Goal: Task Accomplishment & Management: Manage account settings

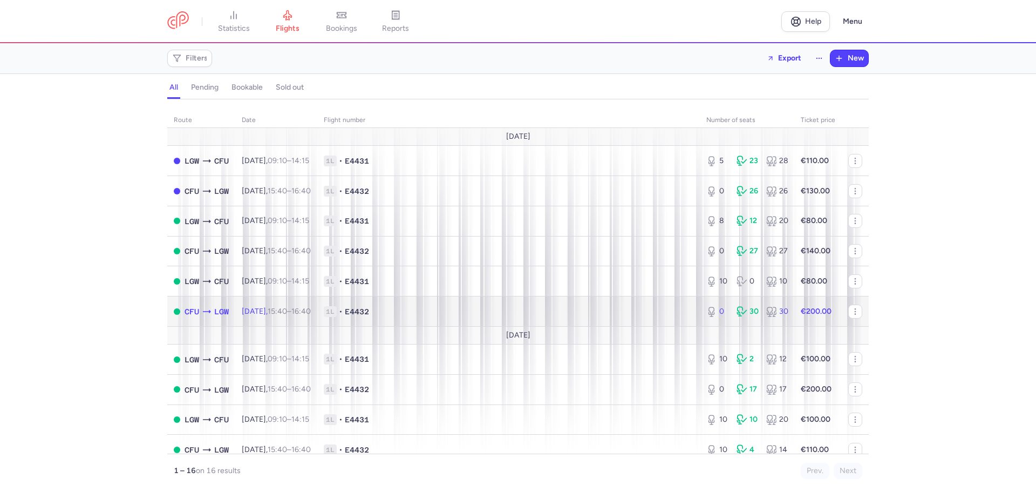
click at [368, 307] on span "E4432" at bounding box center [357, 311] width 24 height 11
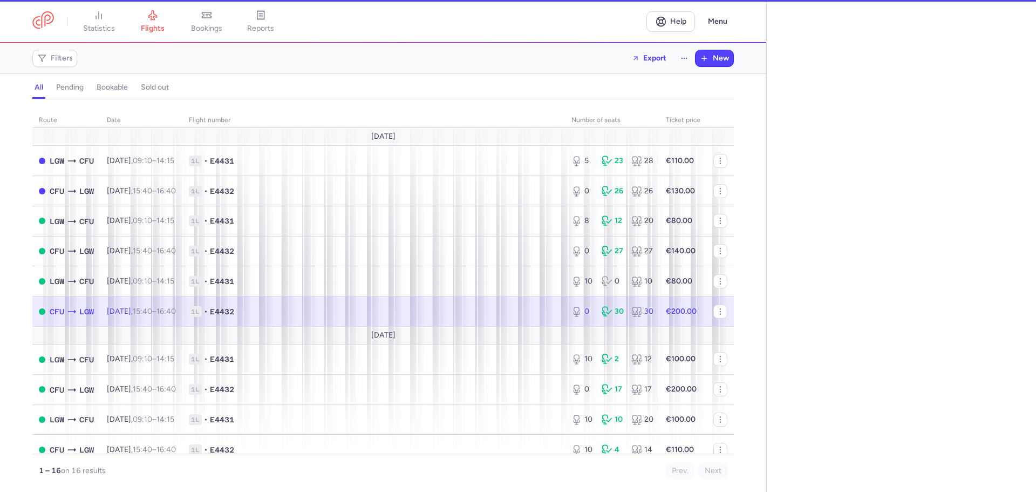
select select "days"
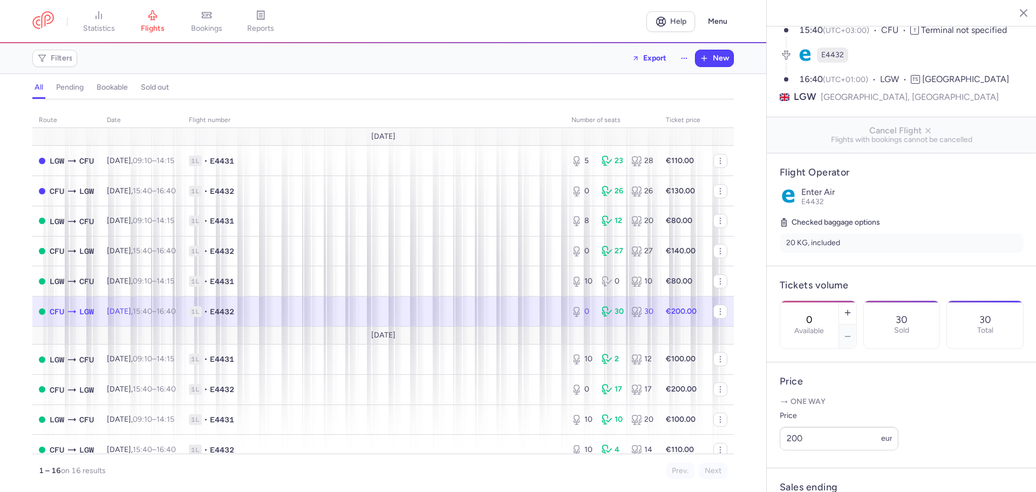
scroll to position [216, 0]
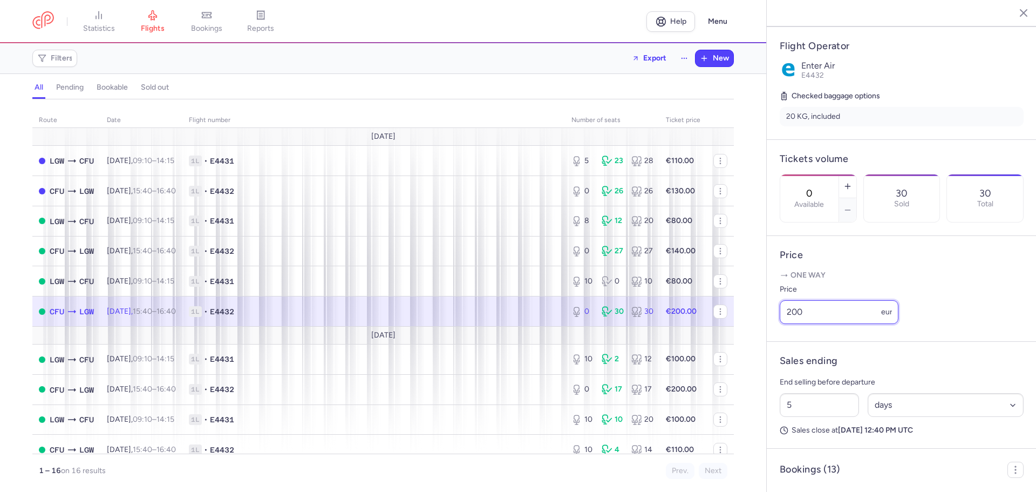
drag, startPoint x: 743, startPoint y: 323, endPoint x: 578, endPoint y: 296, distance: 167.4
click at [575, 297] on div "statistics flights bookings reports Help Menu Filters Export New all pending bo…" at bounding box center [518, 246] width 1036 height 492
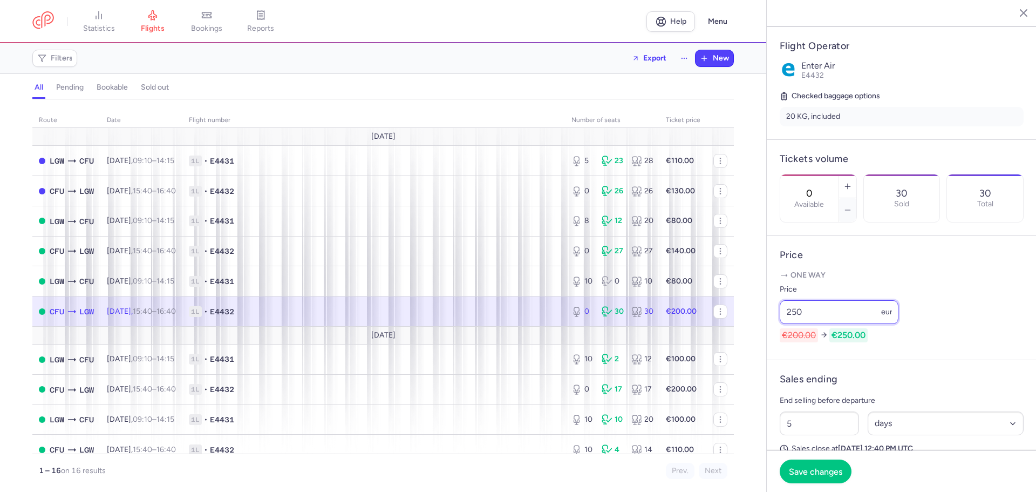
type input "250"
click at [838, 174] on div "0 Available" at bounding box center [809, 197] width 58 height 47
type input "1"
click at [812, 467] on span "Save changes" at bounding box center [815, 471] width 53 height 10
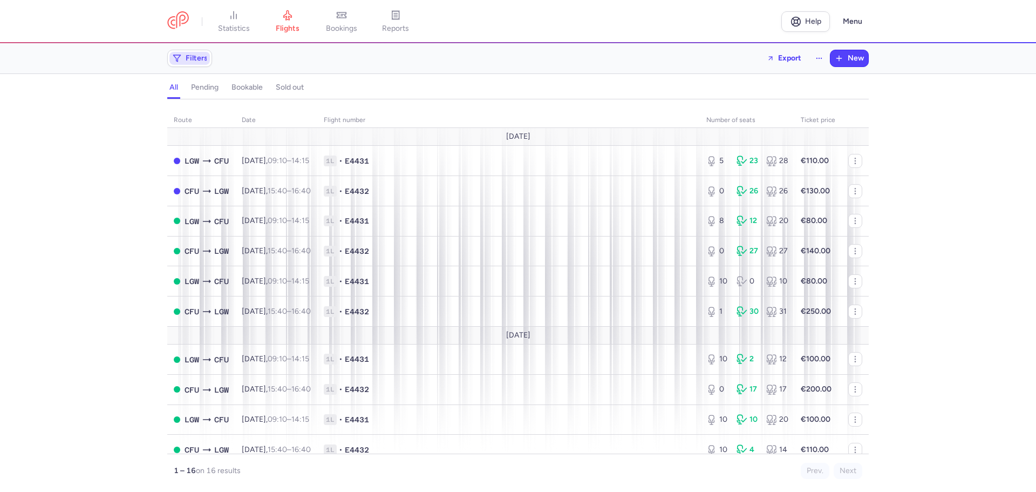
click at [185, 63] on span "Filters" at bounding box center [189, 58] width 40 height 13
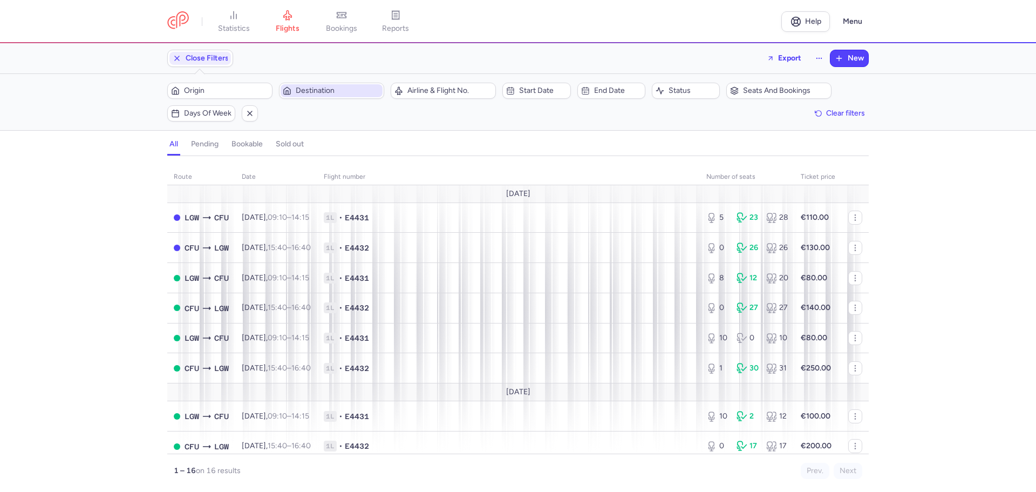
click at [335, 90] on span "Destination" at bounding box center [338, 90] width 85 height 9
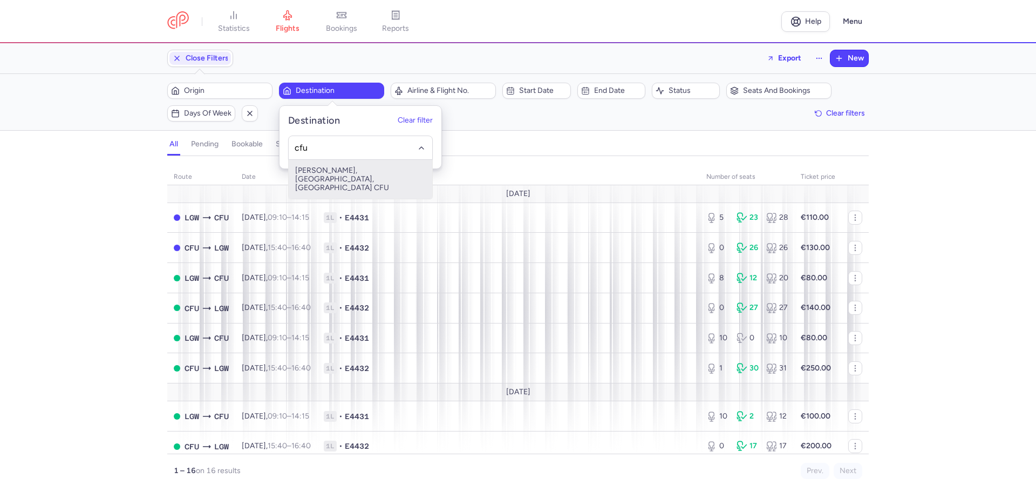
click at [320, 181] on span "[PERSON_NAME], [GEOGRAPHIC_DATA], [GEOGRAPHIC_DATA] CFU" at bounding box center [361, 179] width 144 height 39
type input "cfu"
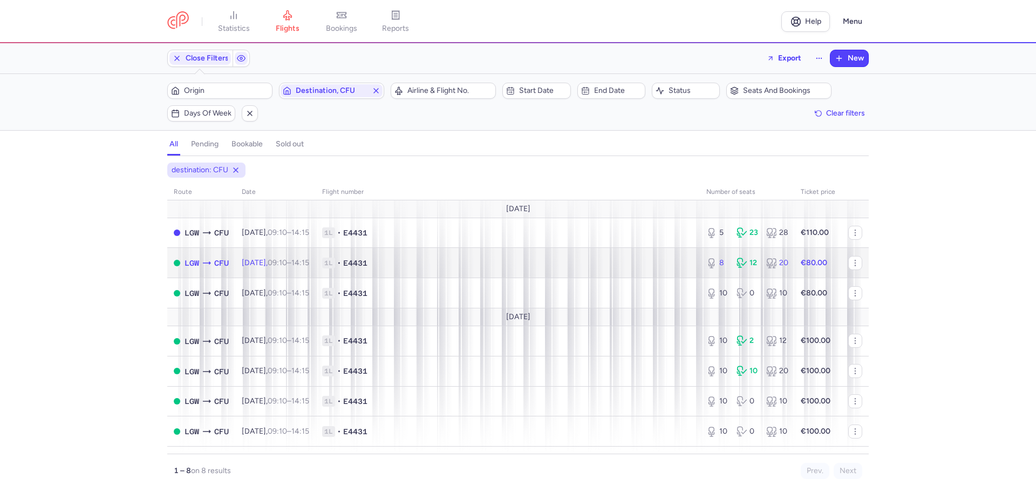
click at [443, 266] on span "1L • E4431" at bounding box center [507, 262] width 371 height 11
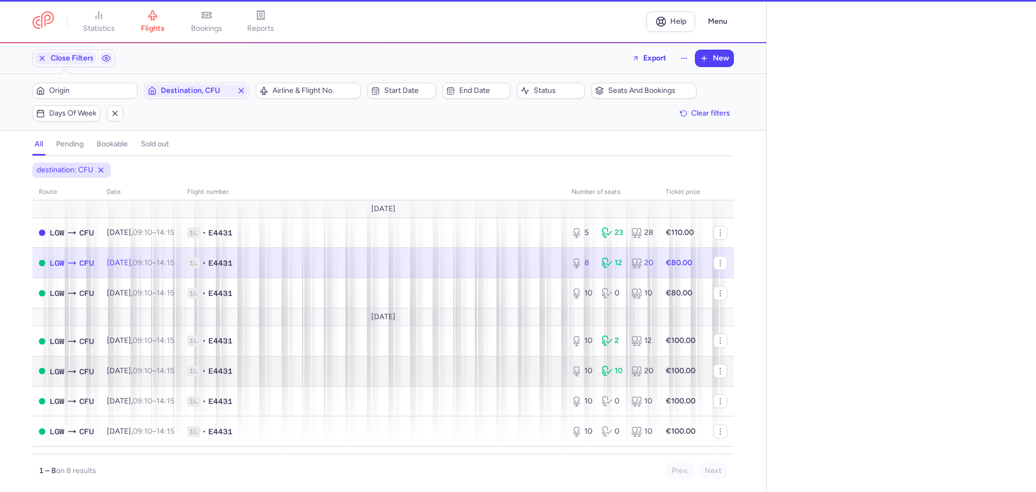
select select "days"
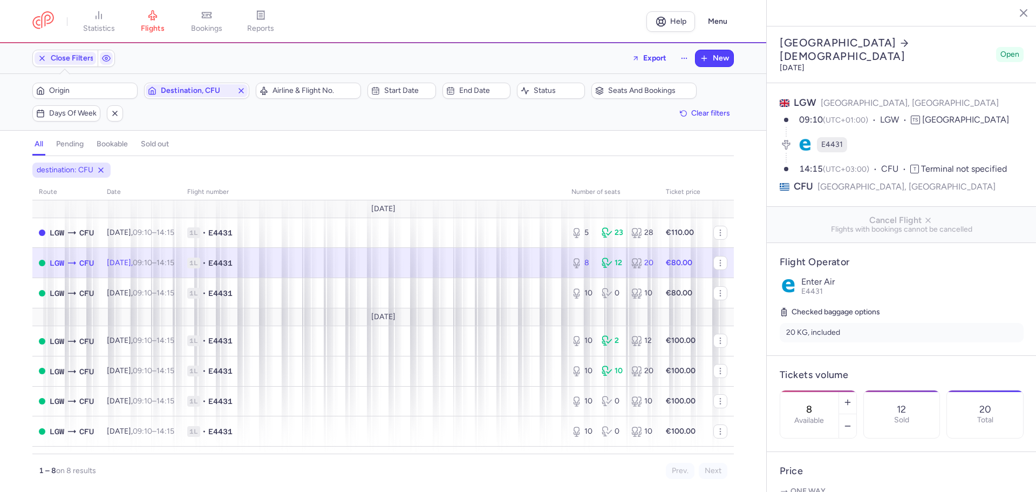
click at [838, 390] on div "8 Available" at bounding box center [809, 413] width 58 height 47
type input "10"
click at [823, 475] on span "Save changes" at bounding box center [815, 471] width 53 height 10
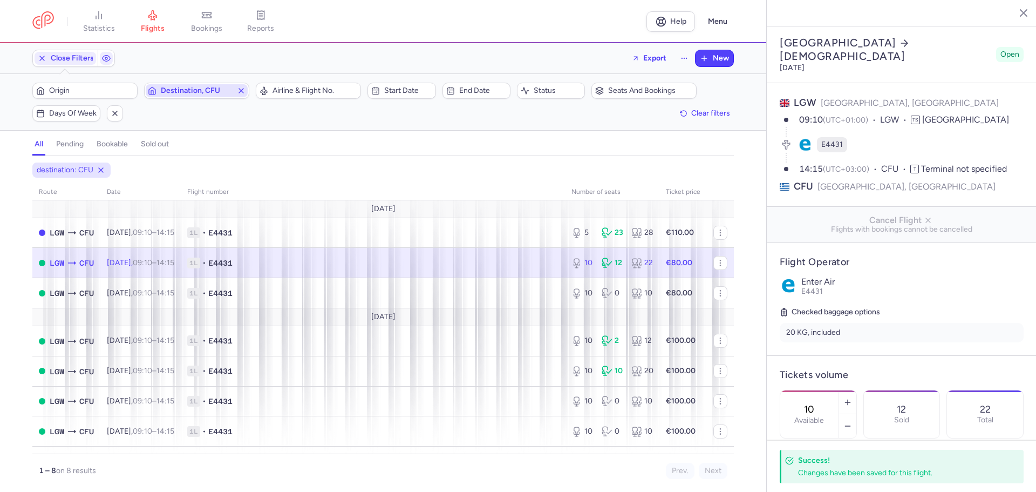
click at [243, 90] on line "button" at bounding box center [241, 90] width 4 height 4
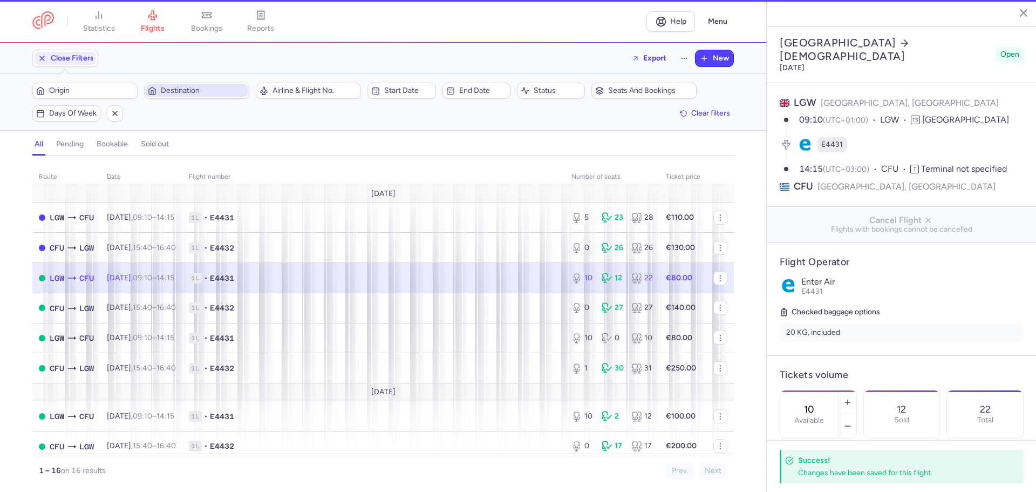
click at [206, 91] on span "Destination" at bounding box center [203, 90] width 85 height 9
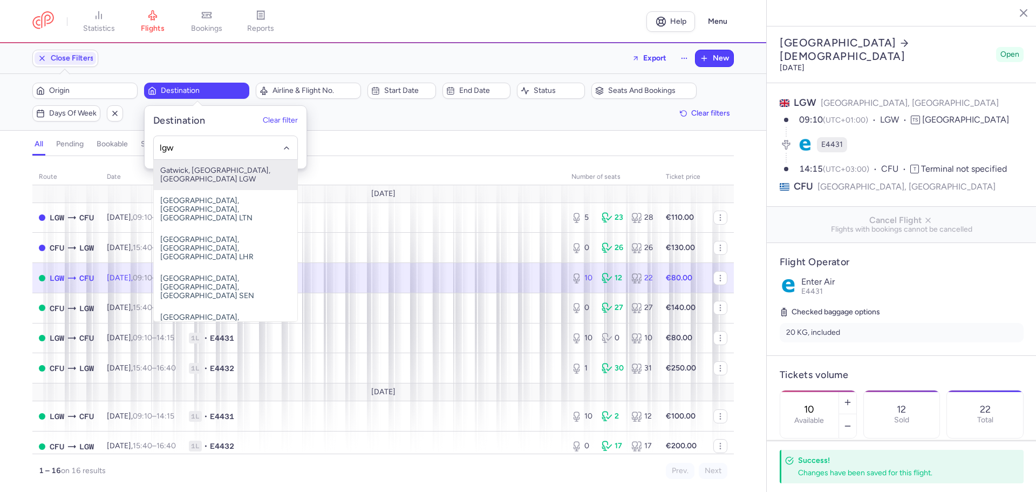
click at [179, 179] on span "Gatwick, [GEOGRAPHIC_DATA], [GEOGRAPHIC_DATA] LGW" at bounding box center [226, 175] width 144 height 30
type input "lgw"
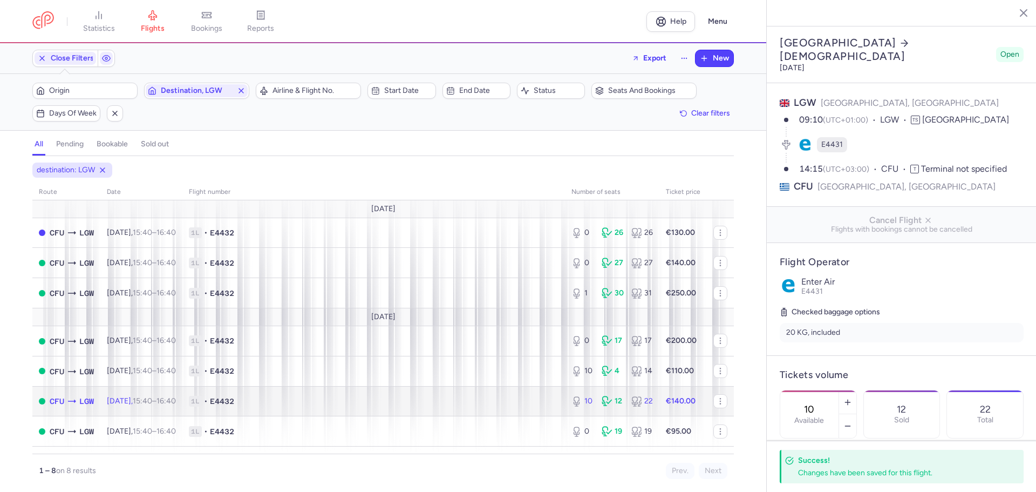
click at [507, 408] on td "1L • E4432" at bounding box center [373, 401] width 383 height 30
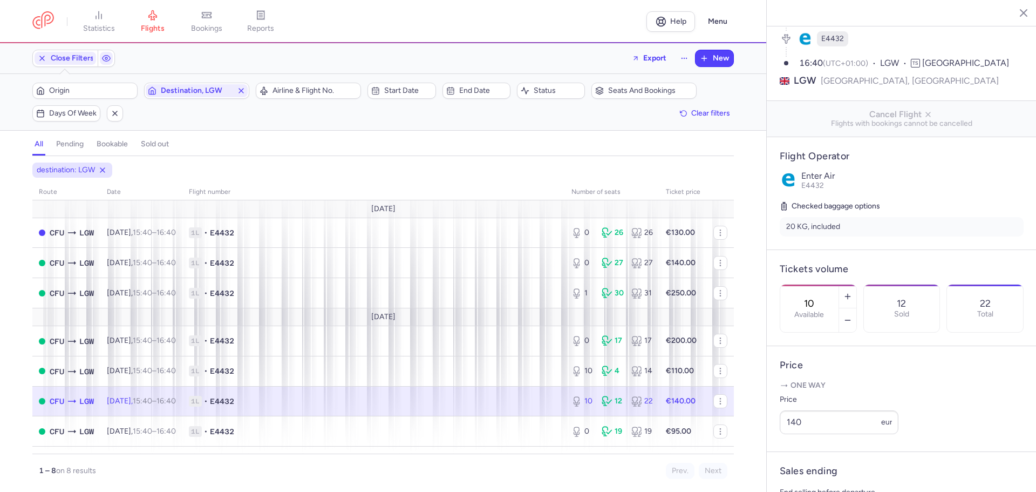
scroll to position [108, 0]
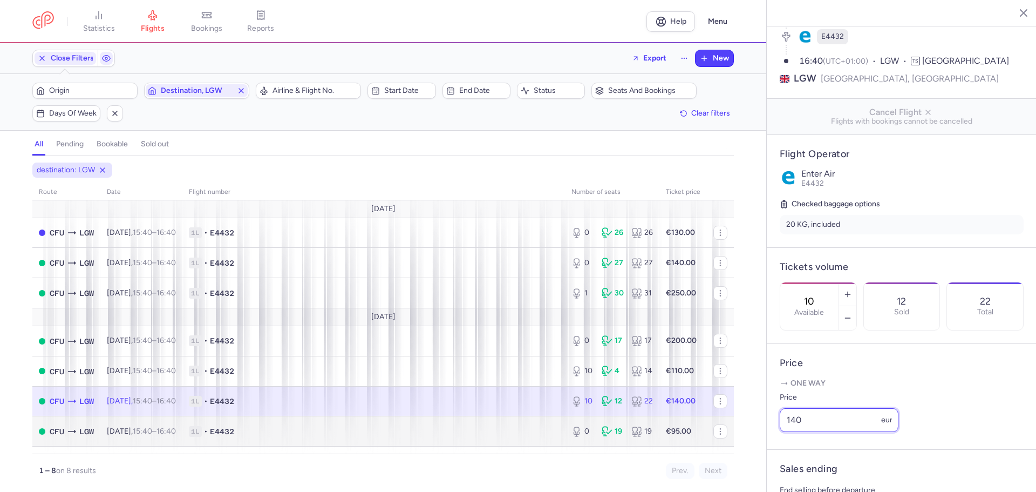
drag, startPoint x: 835, startPoint y: 440, endPoint x: 684, endPoint y: 422, distance: 152.2
click at [684, 422] on div "statistics flights bookings reports Help Menu Close Filters Export New Filters …" at bounding box center [518, 246] width 1036 height 492
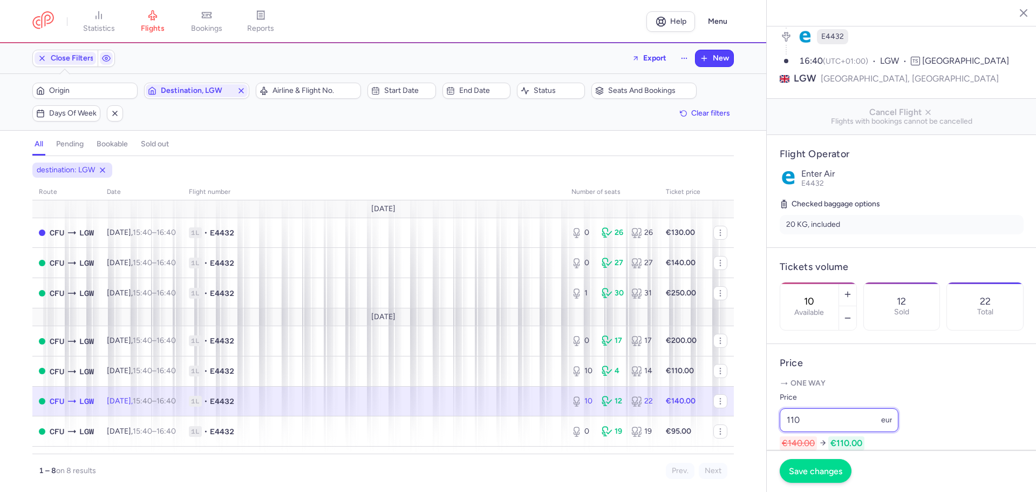
type input "110"
click at [816, 474] on span "Save changes" at bounding box center [815, 471] width 53 height 10
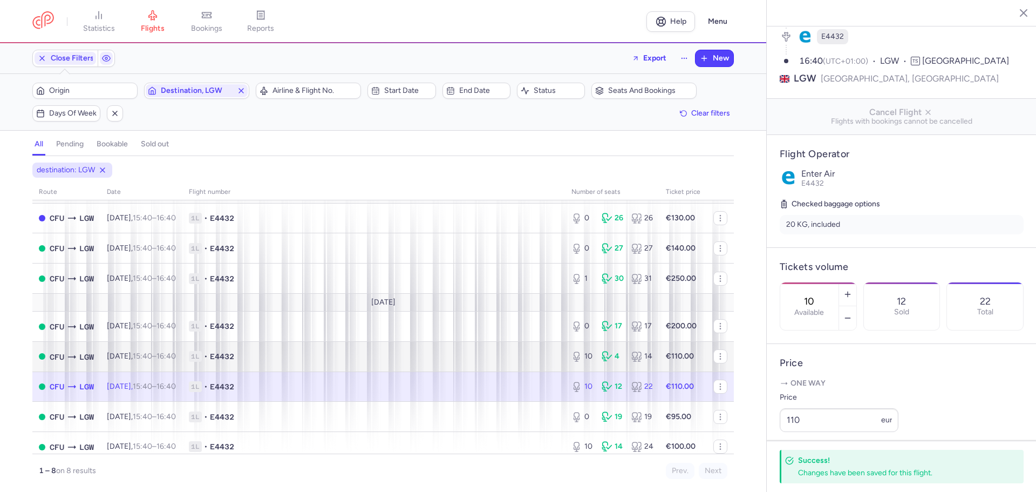
scroll to position [23, 0]
